Goal: Task Accomplishment & Management: Manage account settings

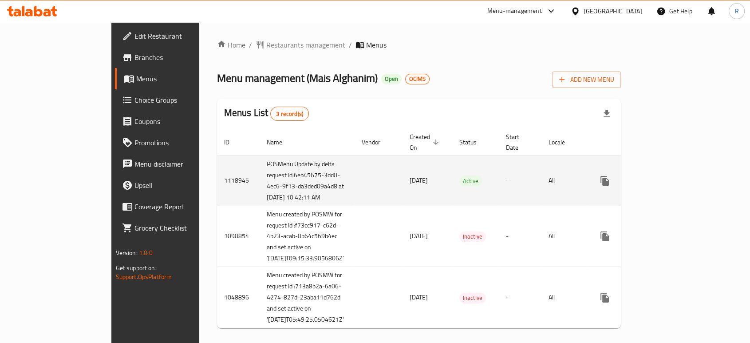
click at [673, 185] on icon "enhanced table" at bounding box center [669, 181] width 8 height 8
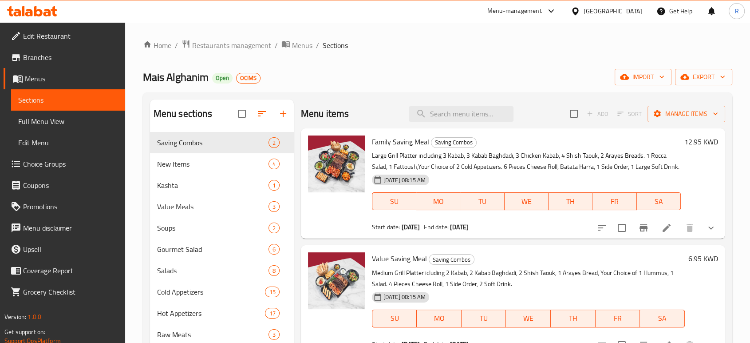
scroll to position [49, 0]
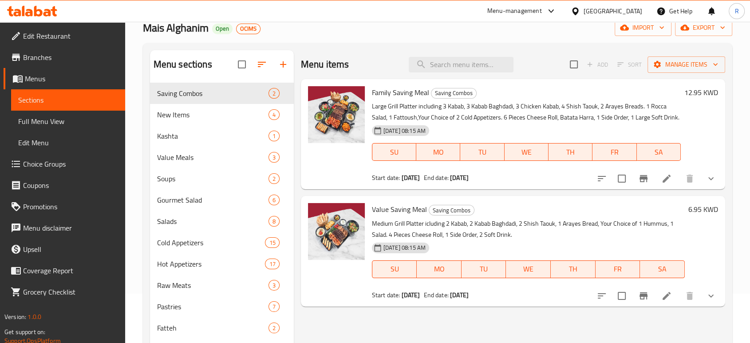
click at [746, 208] on div "Home / Restaurants management / Menus / Sections Mais Alghanim Open OCIMS impor…" at bounding box center [437, 297] width 625 height 650
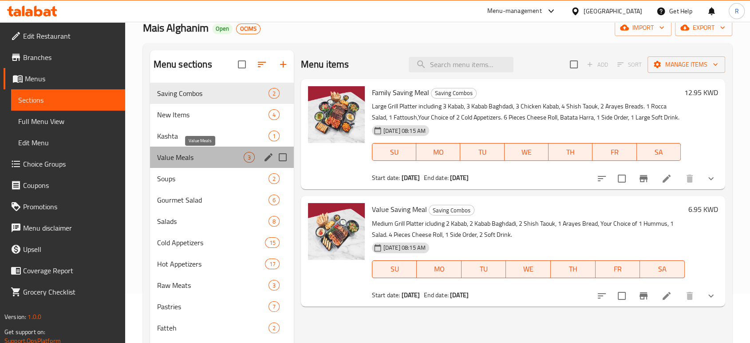
click at [199, 159] on span "Value Meals" at bounding box center [200, 157] width 87 height 11
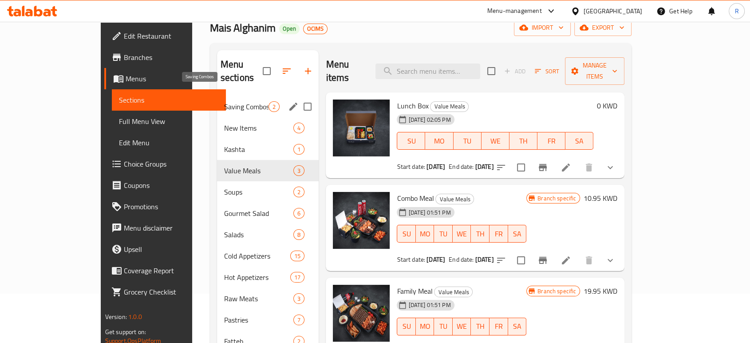
click at [224, 101] on span "Saving Combos" at bounding box center [246, 106] width 44 height 11
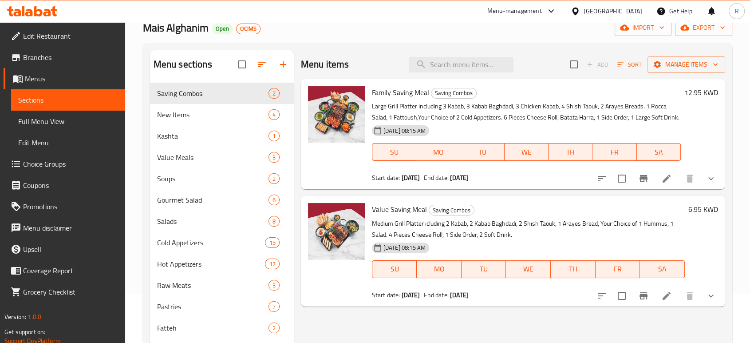
click at [478, 329] on div "Menu items Add Sort Manage items Family Saving Meal Saving Combos Large Grill P…" at bounding box center [509, 323] width 431 height 547
click at [380, 92] on span "Family Saving Meal" at bounding box center [400, 92] width 57 height 13
drag, startPoint x: 380, startPoint y: 92, endPoint x: 422, endPoint y: 92, distance: 42.2
click at [422, 92] on span "Family Saving Meal" at bounding box center [400, 92] width 57 height 13
copy span "Family Saving Meal"
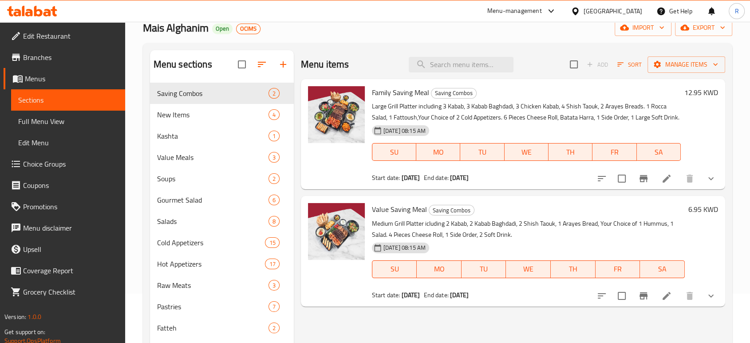
click at [382, 208] on span "Value Saving Meal" at bounding box center [399, 208] width 55 height 13
drag, startPoint x: 382, startPoint y: 208, endPoint x: 419, endPoint y: 209, distance: 37.3
click at [419, 209] on span "Value Saving Meal" at bounding box center [399, 208] width 55 height 13
copy span "Value Saving Meal"
click at [182, 115] on span "New Items" at bounding box center [200, 114] width 87 height 11
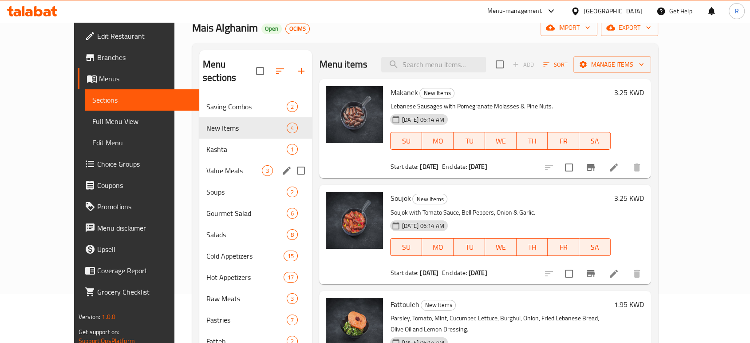
click at [199, 166] on div "Value Meals 3" at bounding box center [255, 170] width 113 height 21
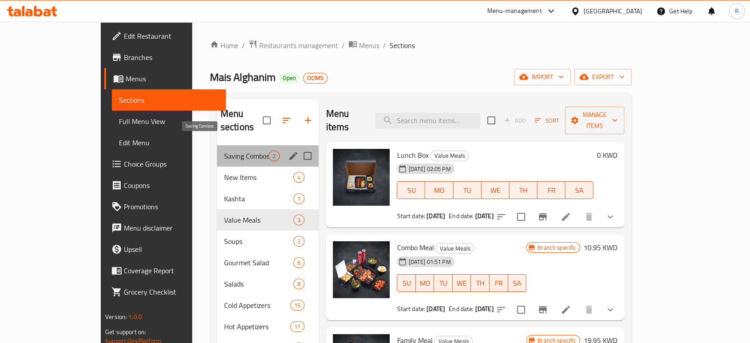
click at [224, 150] on span "Saving Combos" at bounding box center [246, 155] width 44 height 11
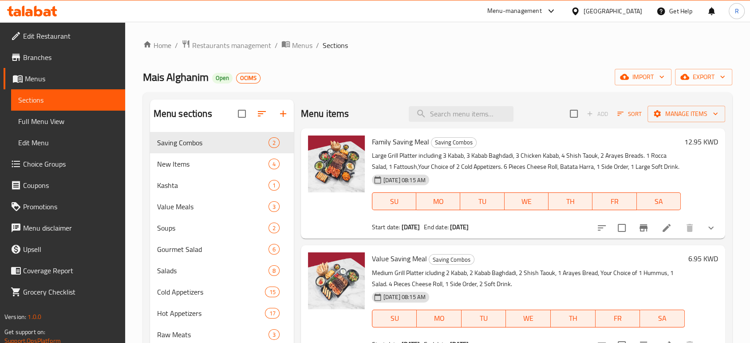
click at [483, 51] on div "Home / Restaurants management / Menus / Sections Mais Alghanim Open OCIMS impor…" at bounding box center [437, 347] width 589 height 614
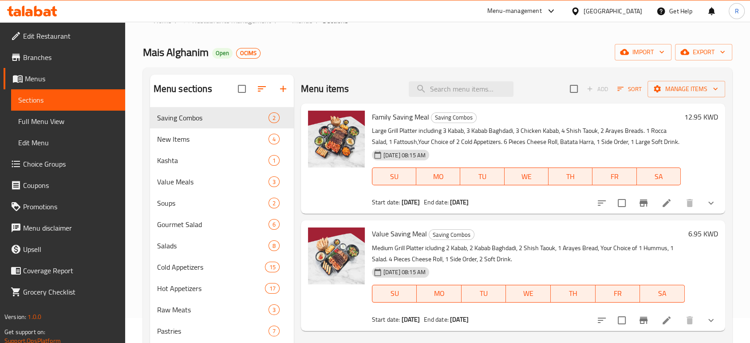
scroll to position [49, 0]
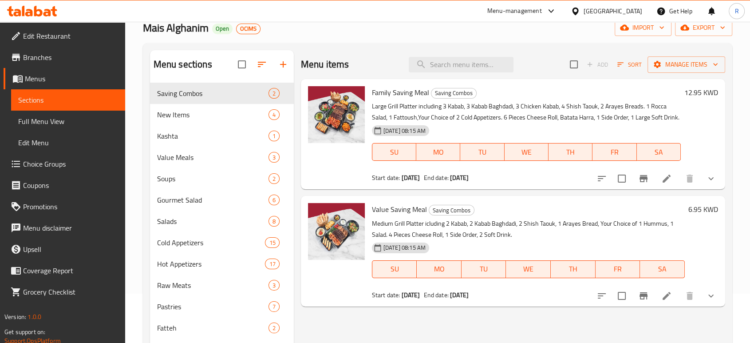
click at [286, 13] on div "Menu-management [GEOGRAPHIC_DATA] Get Help R" at bounding box center [375, 10] width 750 height 21
click at [286, 32] on div "Mais Alghanim Open OCIMS import export" at bounding box center [437, 28] width 589 height 16
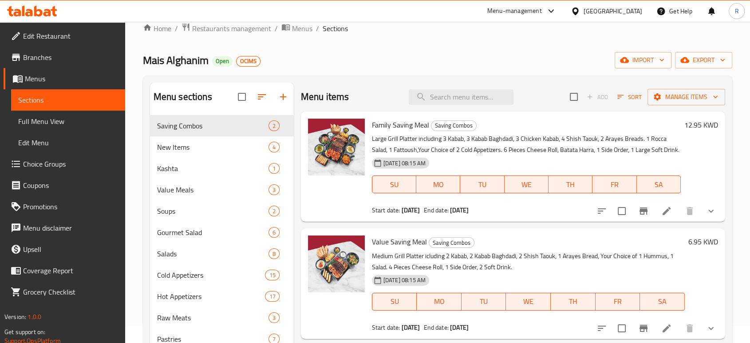
scroll to position [0, 0]
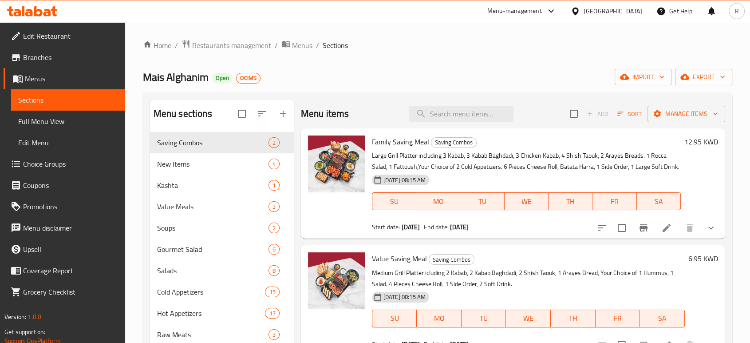
click at [430, 44] on ol "Home / Restaurants management / Menus / Sections" at bounding box center [437, 46] width 589 height 12
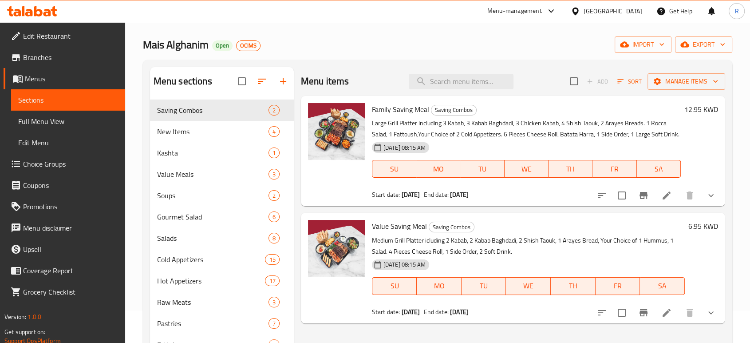
scroll to position [33, 0]
click at [383, 111] on span "Family Saving Meal" at bounding box center [400, 108] width 57 height 13
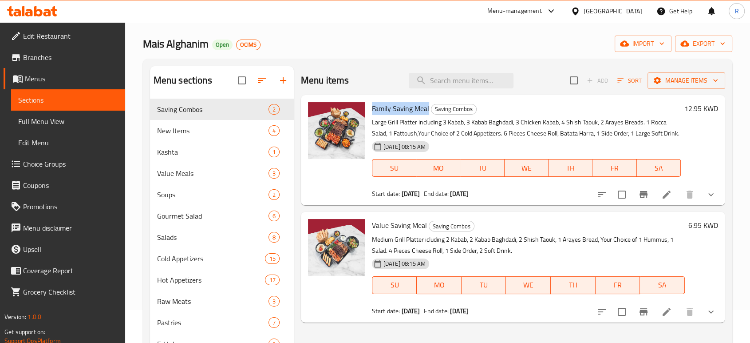
drag, startPoint x: 383, startPoint y: 111, endPoint x: 419, endPoint y: 111, distance: 35.1
click at [419, 111] on span "Family Saving Meal" at bounding box center [400, 108] width 57 height 13
copy span "Family Saving Meal"
click at [378, 226] on span "Value Saving Meal" at bounding box center [399, 224] width 55 height 13
drag, startPoint x: 378, startPoint y: 226, endPoint x: 411, endPoint y: 227, distance: 32.9
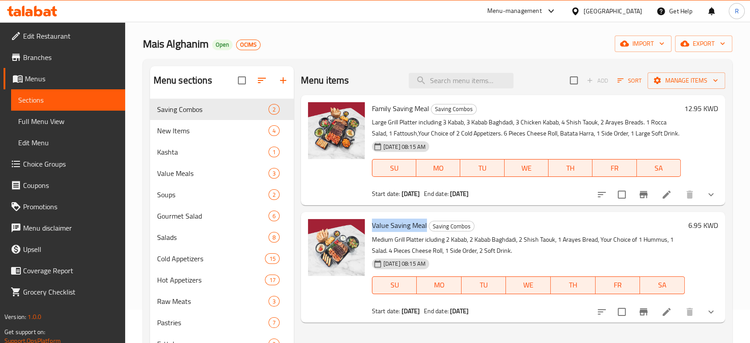
click at [411, 227] on span "Value Saving Meal" at bounding box center [399, 224] width 55 height 13
copy span "Value Saving Meal"
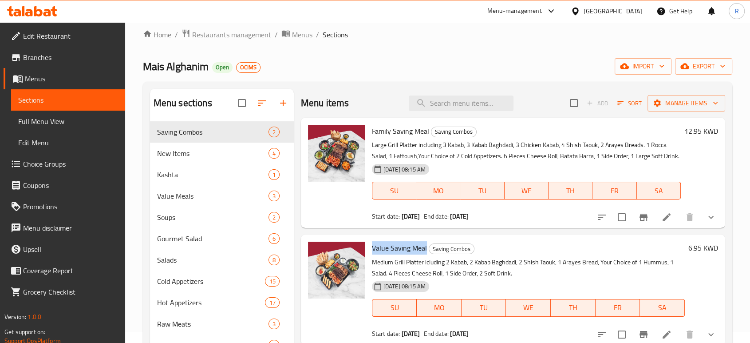
scroll to position [0, 0]
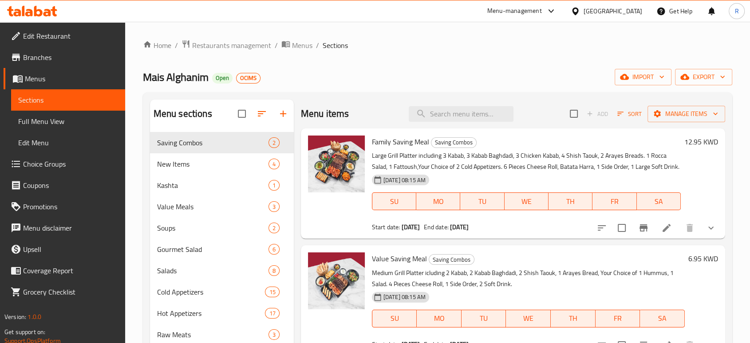
click at [320, 52] on div "Home / Restaurants management / Menus / Sections Mais Alghanim Open OCIMS impor…" at bounding box center [437, 347] width 589 height 614
click at [217, 49] on span "Restaurants management" at bounding box center [231, 45] width 79 height 11
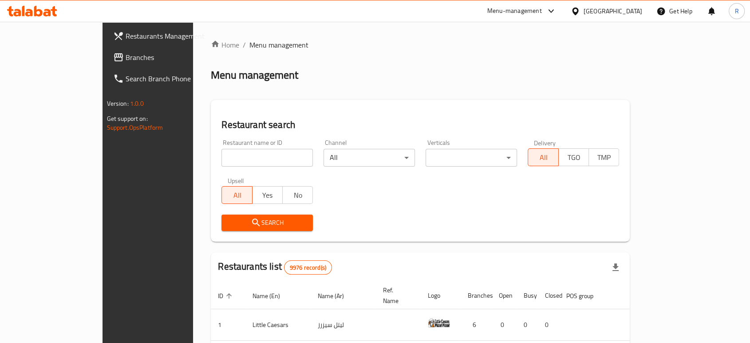
click at [126, 38] on span "Restaurants Management" at bounding box center [173, 36] width 95 height 11
